Goal: Task Accomplishment & Management: Manage account settings

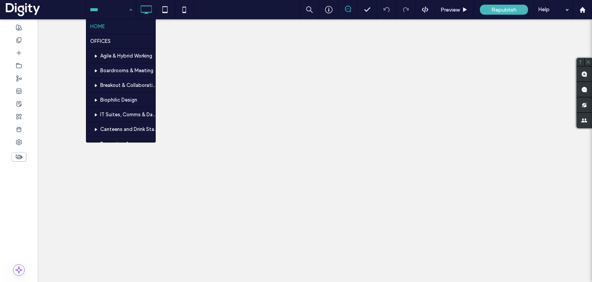
click at [107, 9] on input at bounding box center [109, 9] width 39 height 19
type input "******"
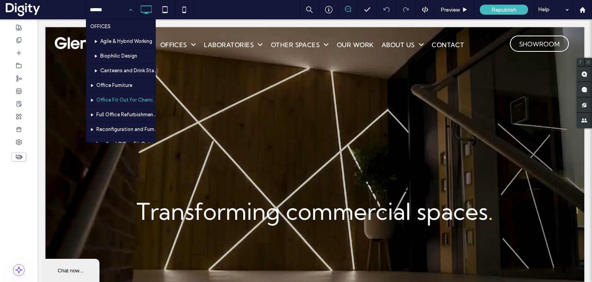
scroll to position [86, 0]
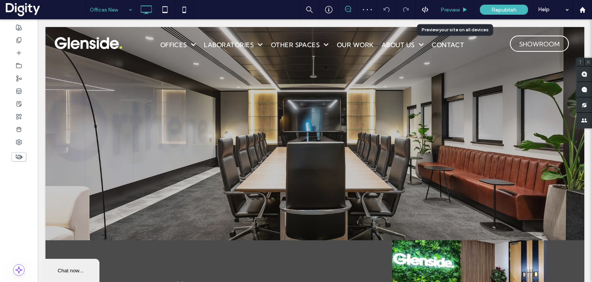
click at [454, 10] on span "Preview" at bounding box center [450, 10] width 19 height 7
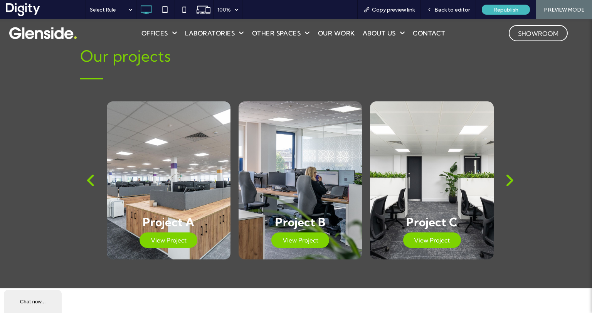
scroll to position [1536, 0]
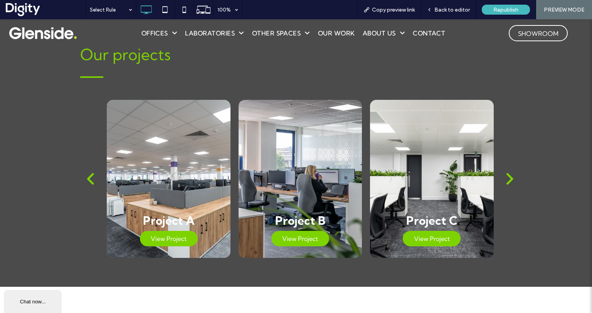
click at [89, 177] on div "back" at bounding box center [91, 179] width 10 height 16
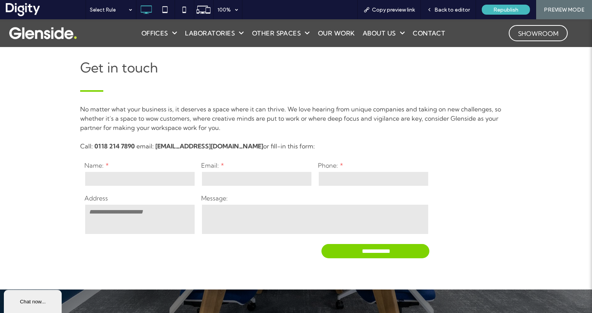
scroll to position [1803, 0]
click at [123, 213] on textarea at bounding box center [139, 219] width 111 height 31
click at [40, 179] on div "**********" at bounding box center [296, 155] width 592 height 270
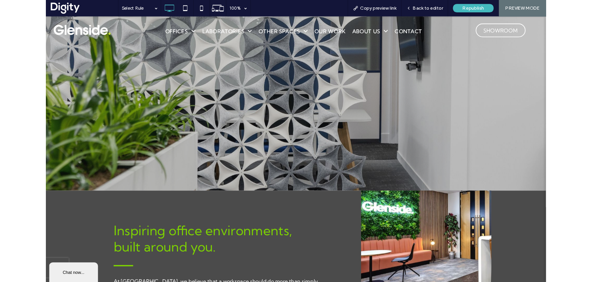
scroll to position [0, 0]
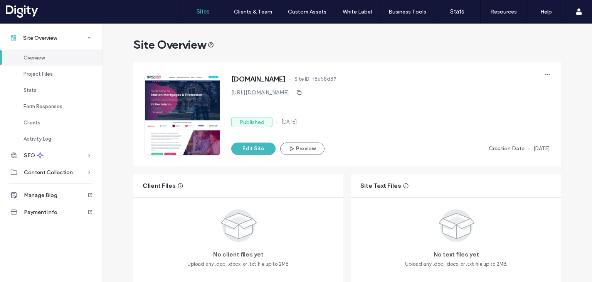
click at [197, 10] on label "Sites" at bounding box center [203, 11] width 13 height 7
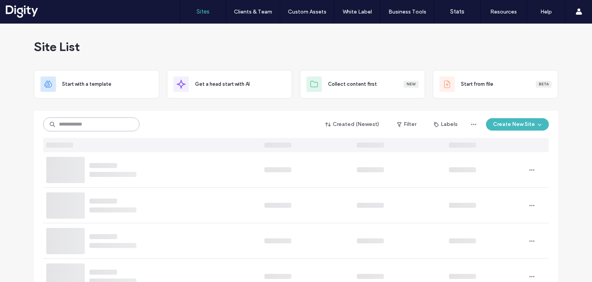
click at [111, 123] on input at bounding box center [91, 124] width 96 height 14
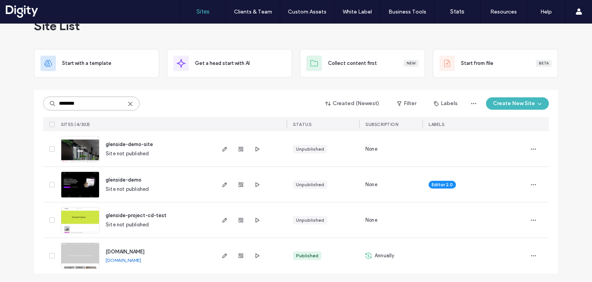
scroll to position [22, 0]
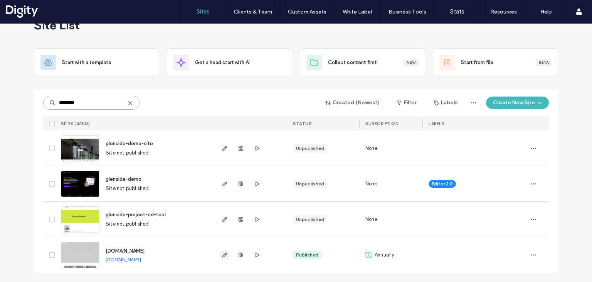
type input "********"
click at [225, 255] on icon "button" at bounding box center [225, 254] width 6 height 6
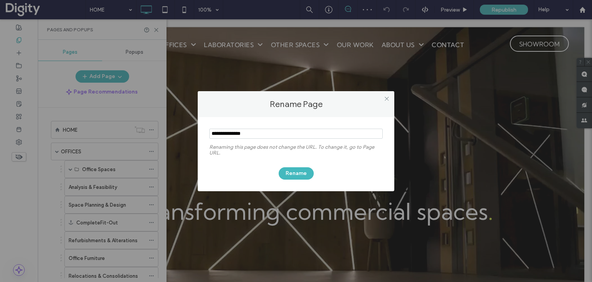
scroll to position [20, 0]
click at [233, 132] on input "notEmpty" at bounding box center [296, 133] width 174 height 10
type input "**********"
click at [300, 174] on button "Rename" at bounding box center [296, 173] width 35 height 12
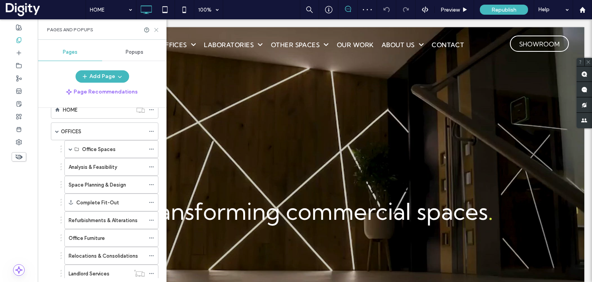
click at [157, 30] on use at bounding box center [156, 29] width 3 height 3
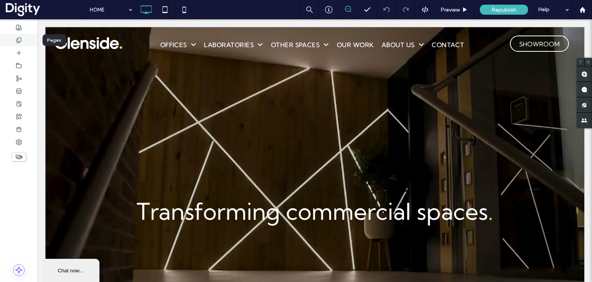
click at [19, 38] on icon at bounding box center [19, 40] width 6 height 6
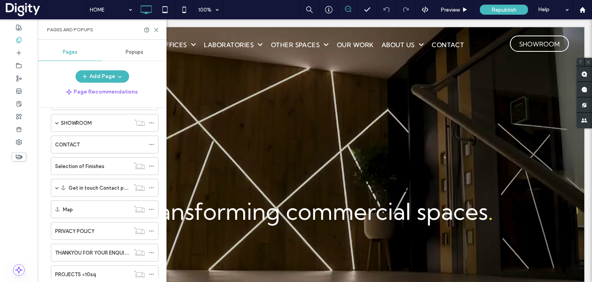
scroll to position [549, 0]
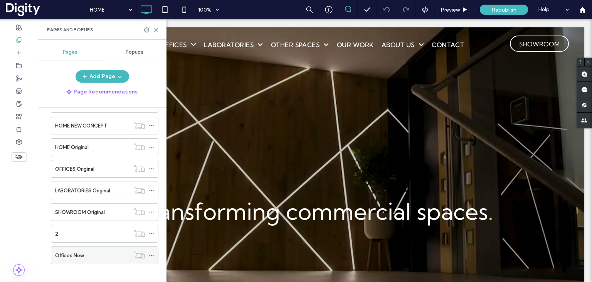
click at [152, 255] on use at bounding box center [151, 255] width 4 height 1
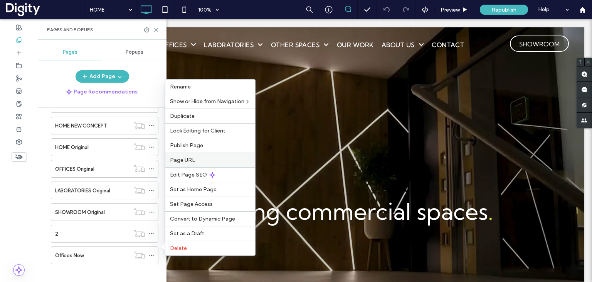
click at [193, 158] on span "Page URL" at bounding box center [182, 160] width 25 height 7
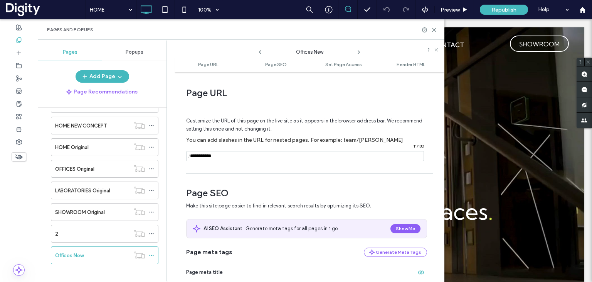
click at [262, 152] on input "notEmpty" at bounding box center [305, 156] width 238 height 10
click at [438, 26] on div "Pages and Popups" at bounding box center [241, 29] width 407 height 20
click at [435, 27] on icon at bounding box center [435, 30] width 6 height 6
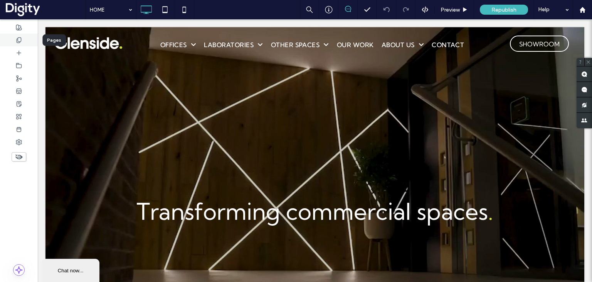
click at [17, 38] on use at bounding box center [19, 39] width 4 height 5
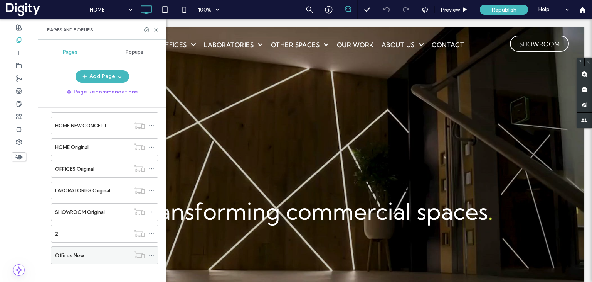
click at [150, 252] on icon at bounding box center [151, 254] width 5 height 5
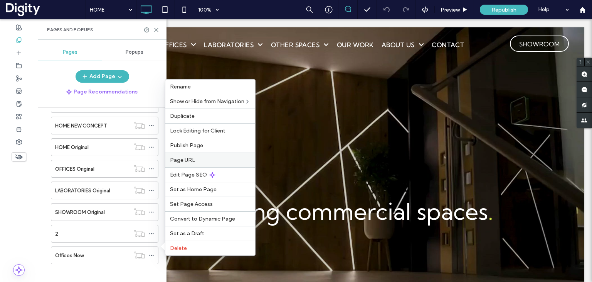
click at [191, 158] on span "Page URL" at bounding box center [182, 160] width 25 height 7
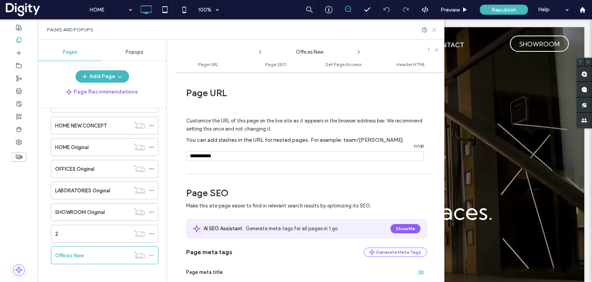
click at [435, 31] on icon at bounding box center [435, 30] width 6 height 6
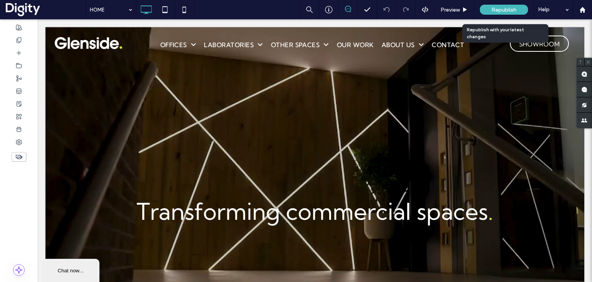
click at [506, 10] on span "Republish" at bounding box center [504, 10] width 25 height 7
